Goal: Task Accomplishment & Management: Manage account settings

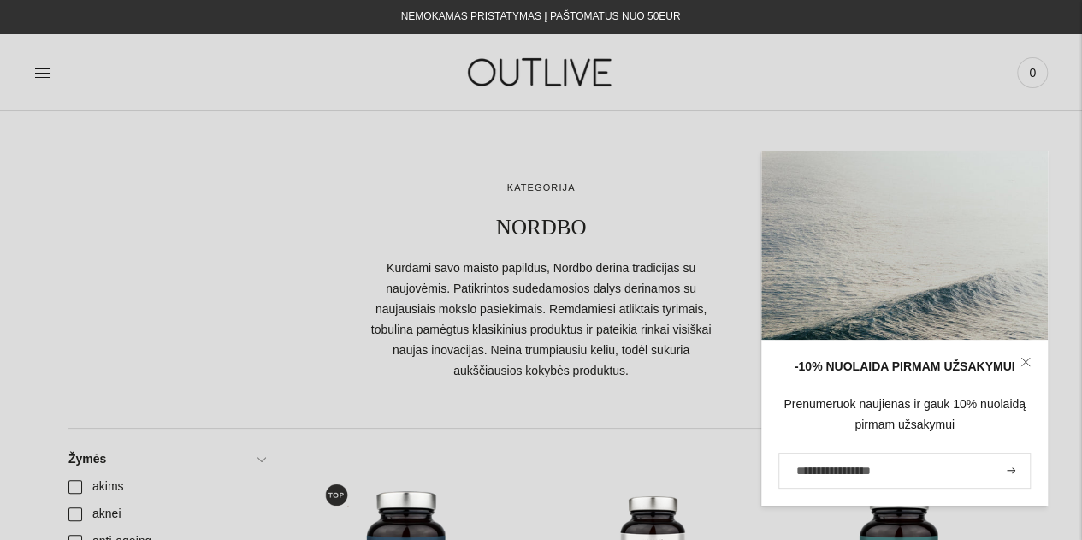
click at [949, 68] on div "Paieška Išvalyti Prisijungti 0" at bounding box center [879, 72] width 338 height 59
click at [50, 76] on icon at bounding box center [42, 72] width 17 height 17
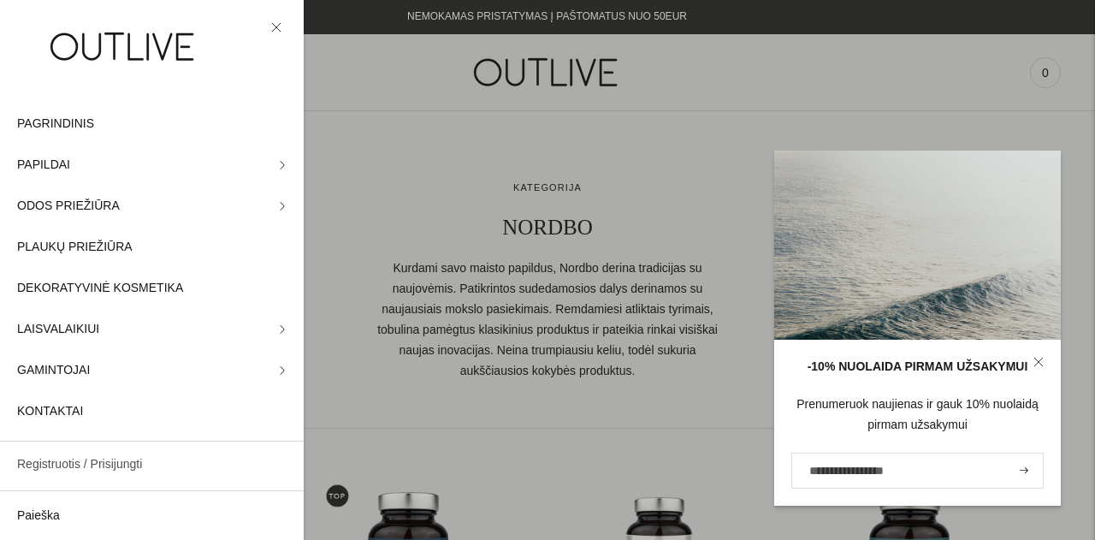
click at [140, 473] on link "Registruotis / Prisijungti" at bounding box center [152, 464] width 304 height 41
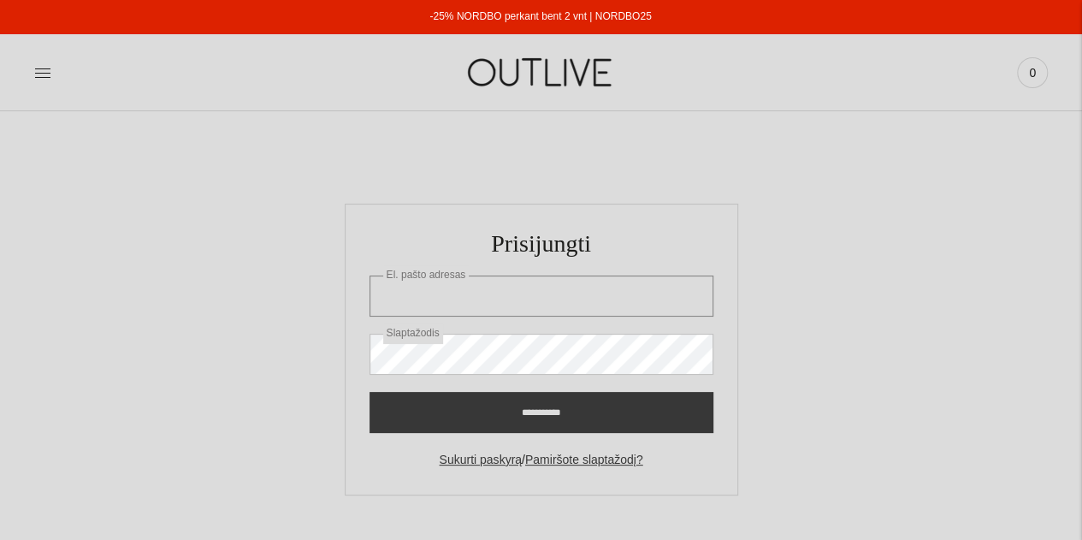
click at [403, 301] on input "El. pašto adresas" at bounding box center [541, 295] width 344 height 41
type input "**********"
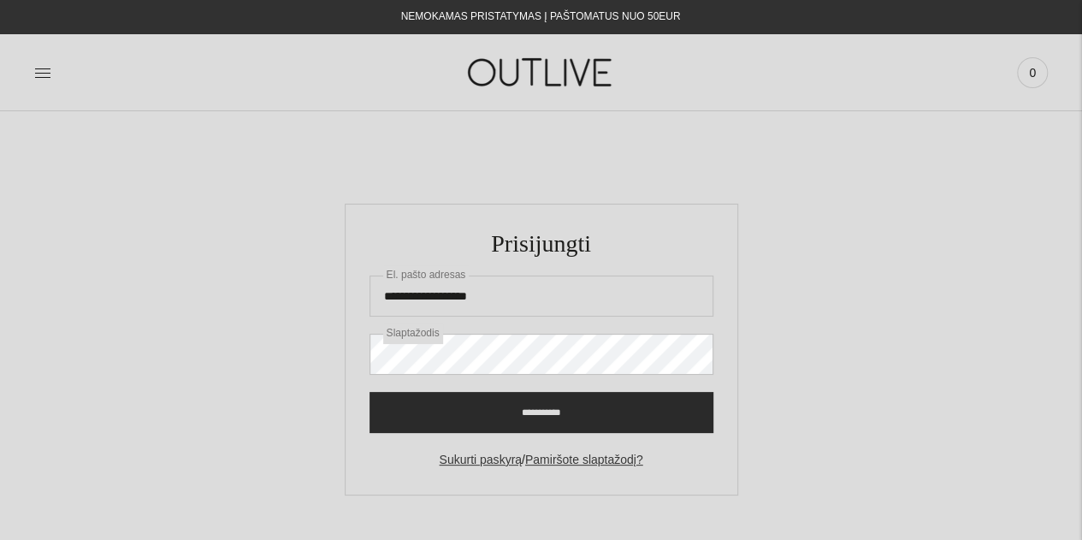
click at [528, 413] on input "**********" at bounding box center [541, 412] width 344 height 41
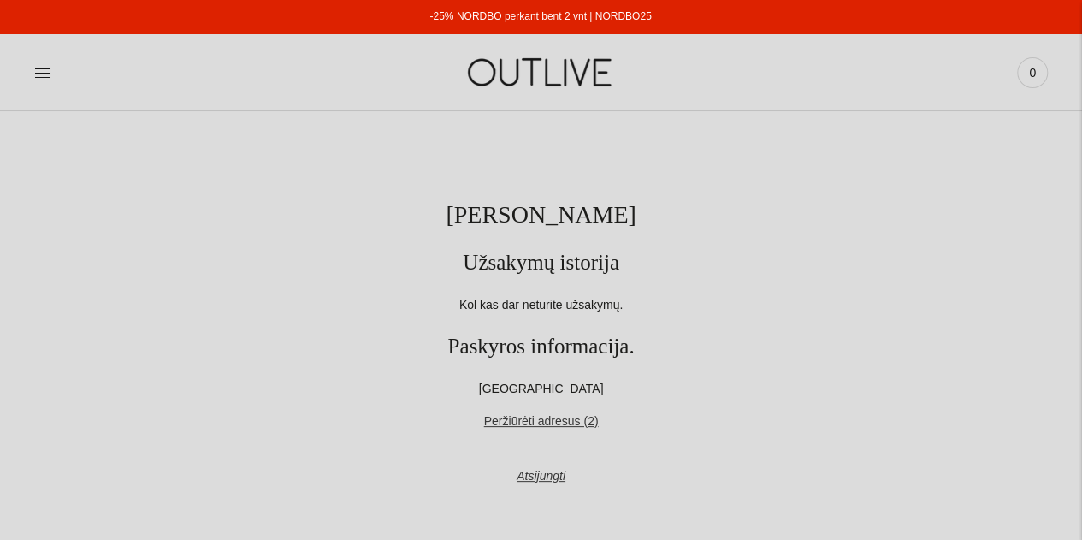
drag, startPoint x: 662, startPoint y: 18, endPoint x: 428, endPoint y: 21, distance: 233.5
click at [428, 21] on div "-25% NORDBO perkant bent 2 vnt | NORDBO25" at bounding box center [540, 17] width 1083 height 34
copy link "-25% NORDBO perkant bent 2 vnt | NORDBO25"
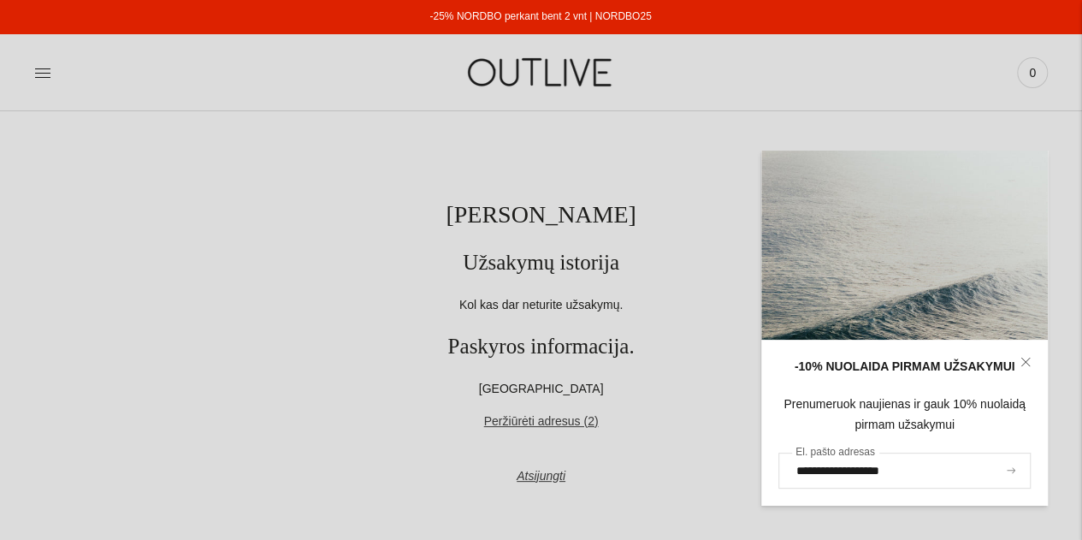
click at [1010, 469] on icon "submit" at bounding box center [1010, 470] width 9 height 6
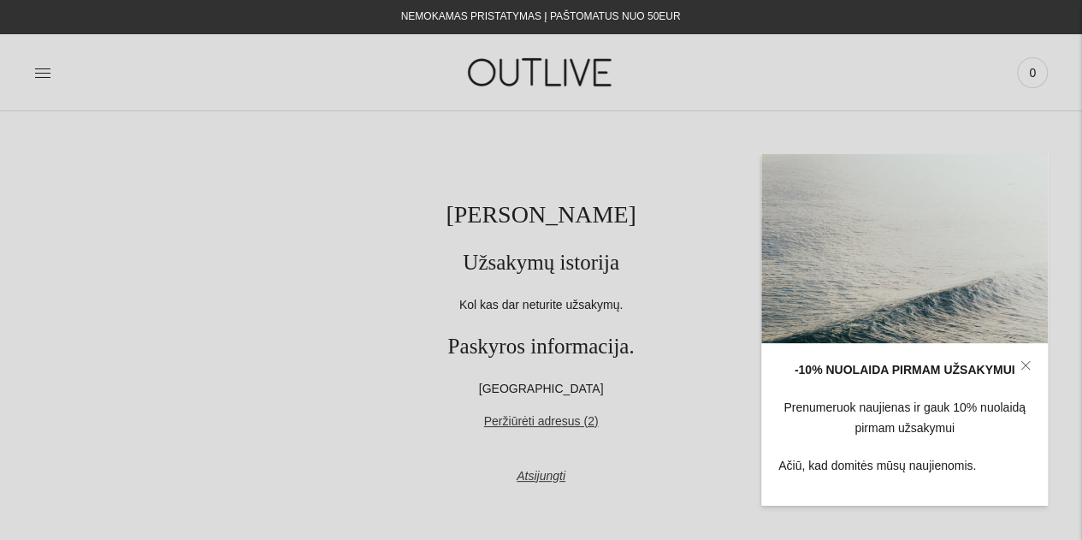
click at [38, 76] on icon at bounding box center [42, 72] width 17 height 17
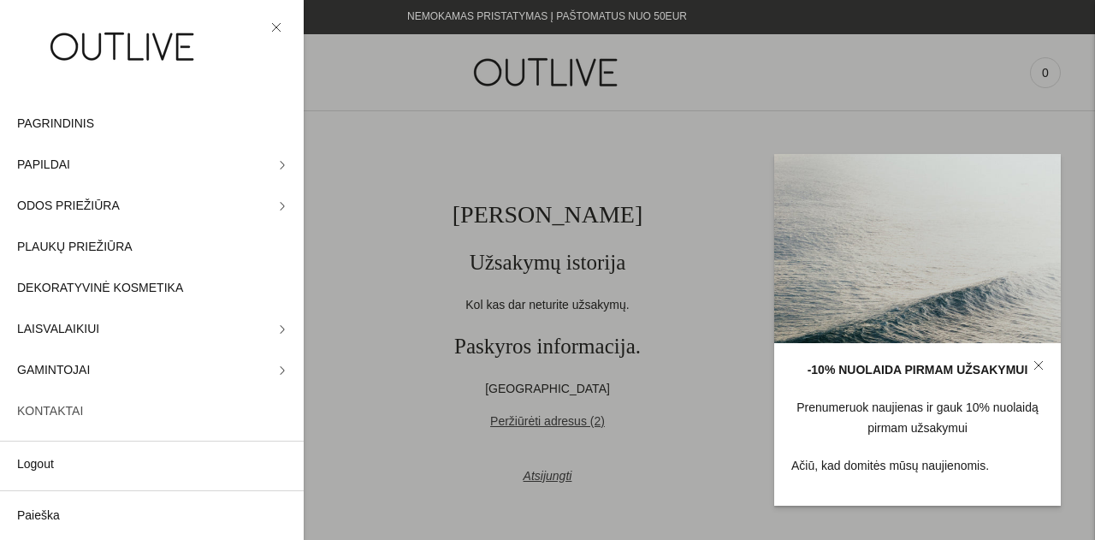
scroll to position [1, 0]
click at [57, 466] on link "Logout" at bounding box center [152, 464] width 304 height 41
